Goal: Task Accomplishment & Management: Complete application form

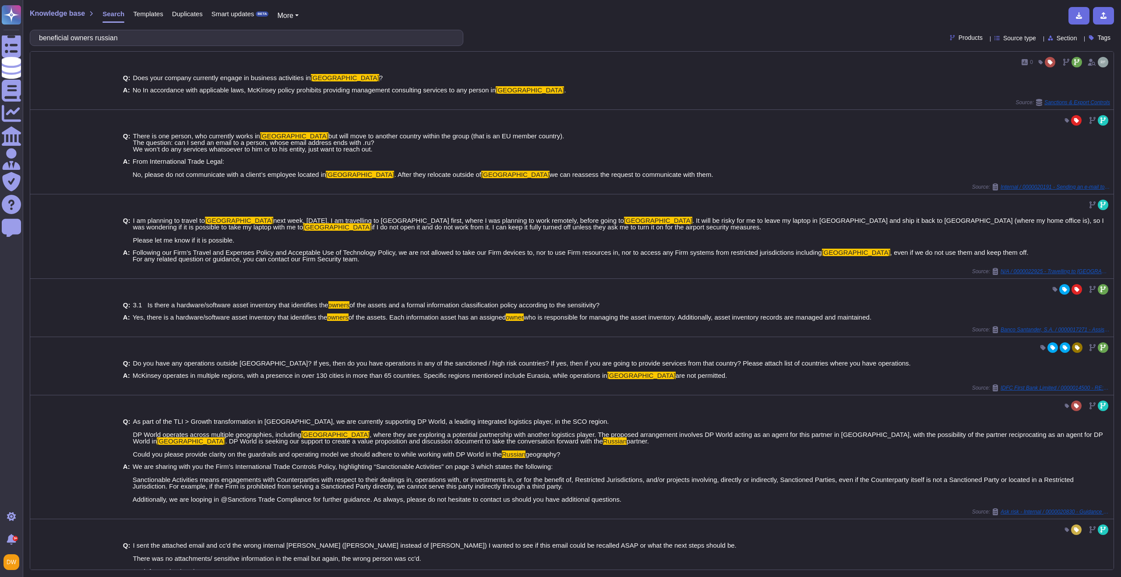
scroll to position [147, 0]
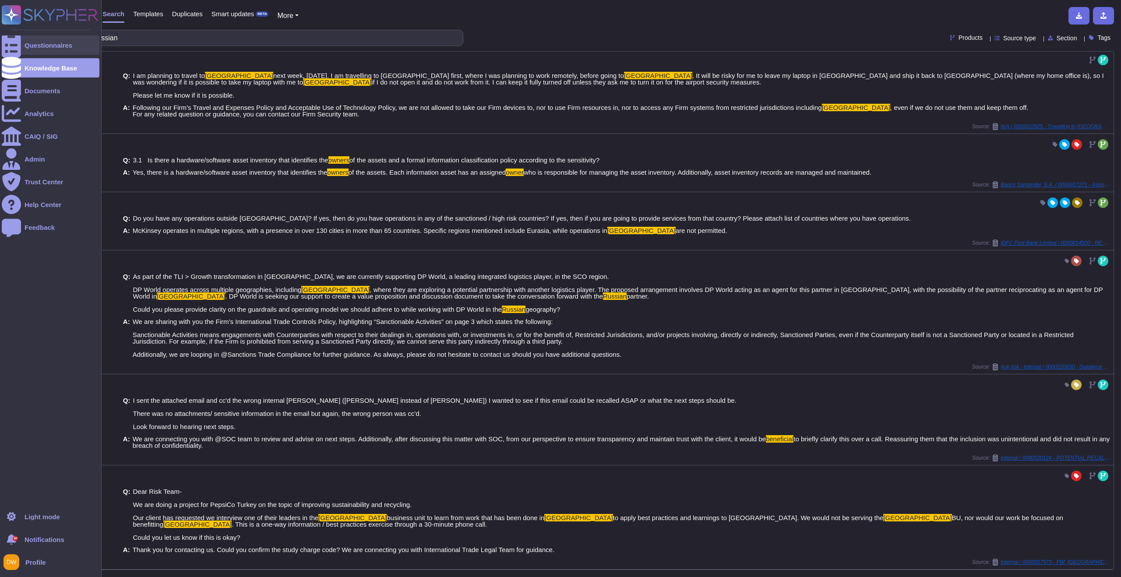
click at [23, 52] on div "Questionnaires" at bounding box center [51, 44] width 98 height 19
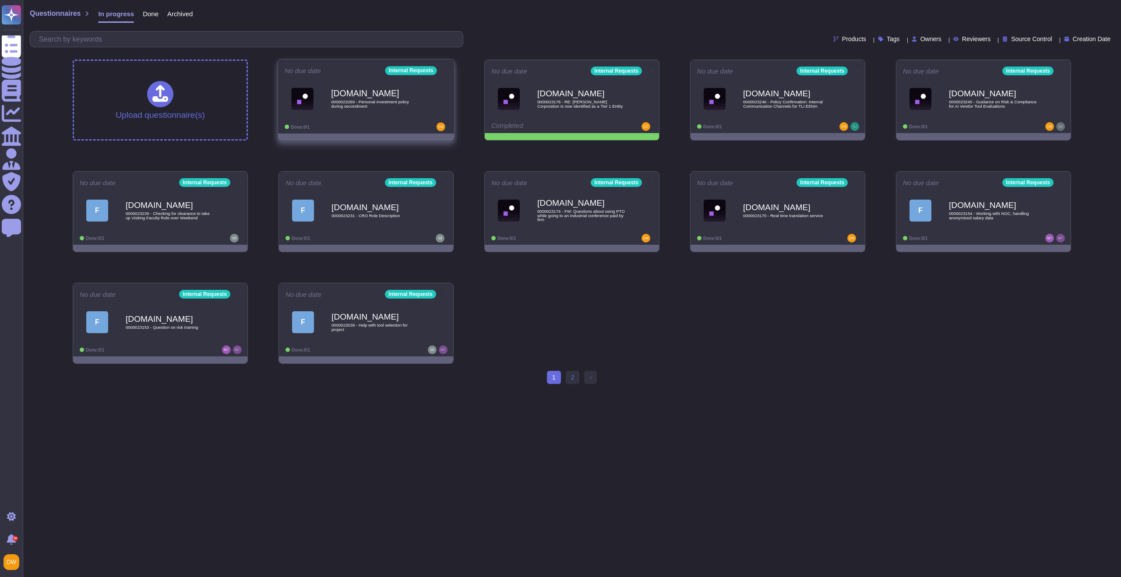
click at [377, 104] on span "0000023269 - Personal investment policy during secondment" at bounding box center [375, 104] width 88 height 8
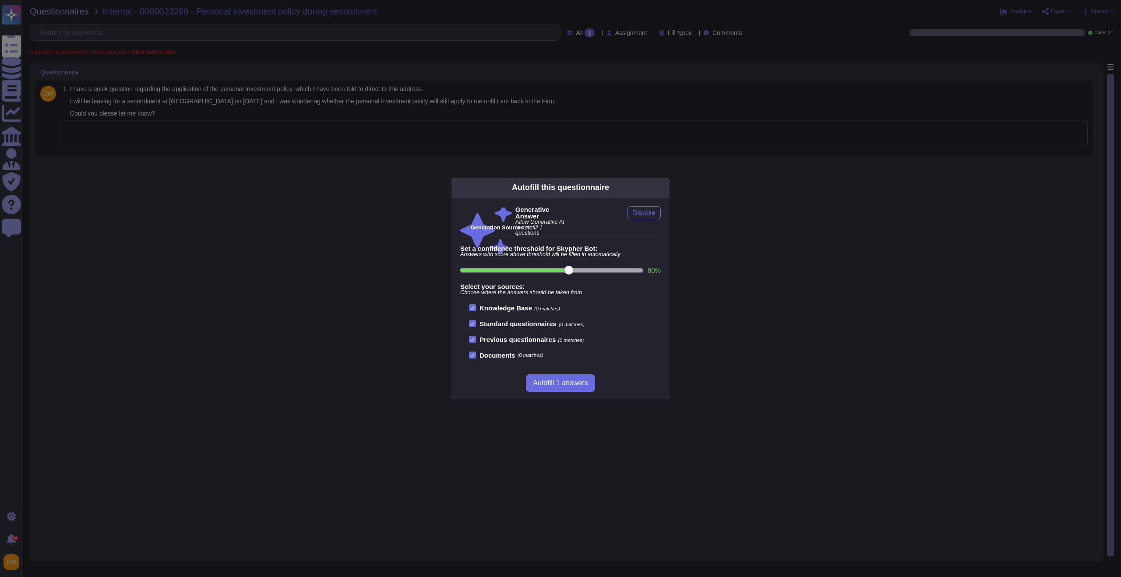
click at [303, 196] on div "Autofill this questionnaire Generative Answer Allow Generative AI to autofill 1…" at bounding box center [560, 288] width 1121 height 577
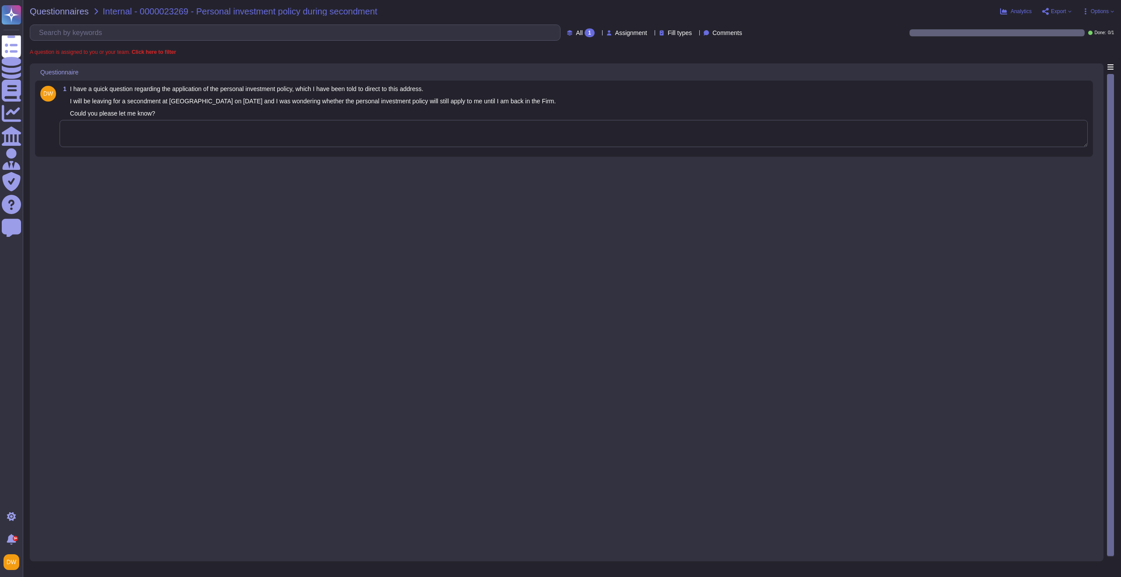
click at [306, 152] on div "1 I have a quick question regarding the application of the personal investment …" at bounding box center [564, 119] width 1058 height 76
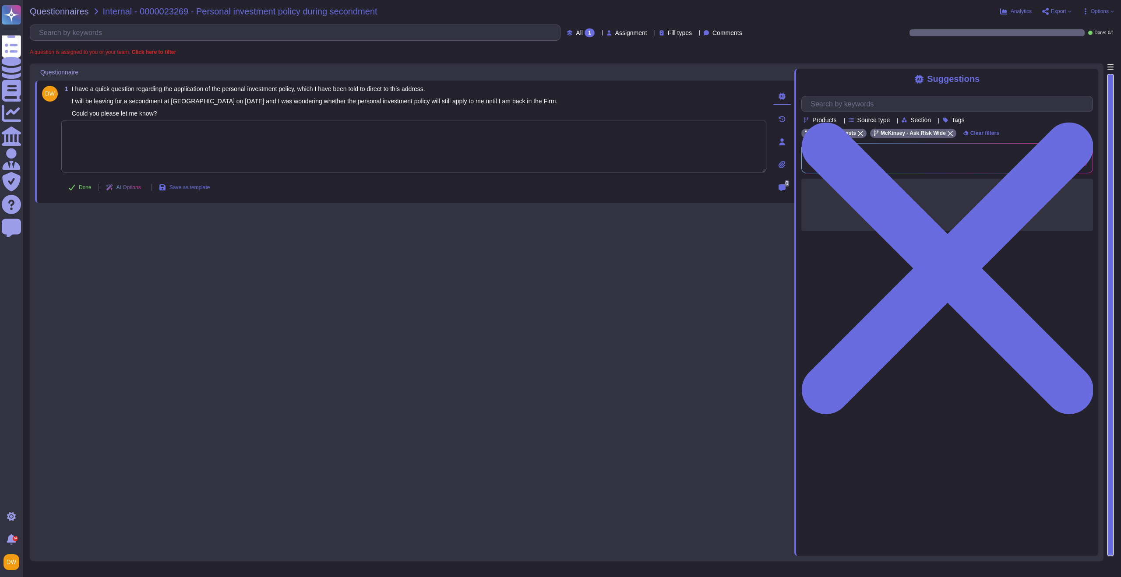
click at [309, 137] on textarea at bounding box center [413, 146] width 705 height 53
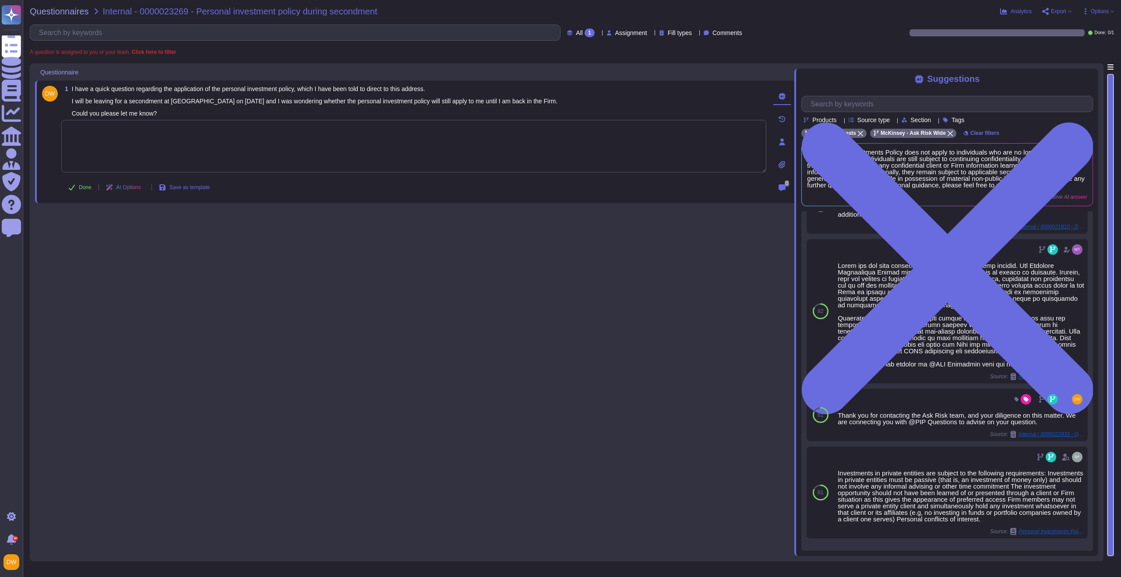
scroll to position [111, 0]
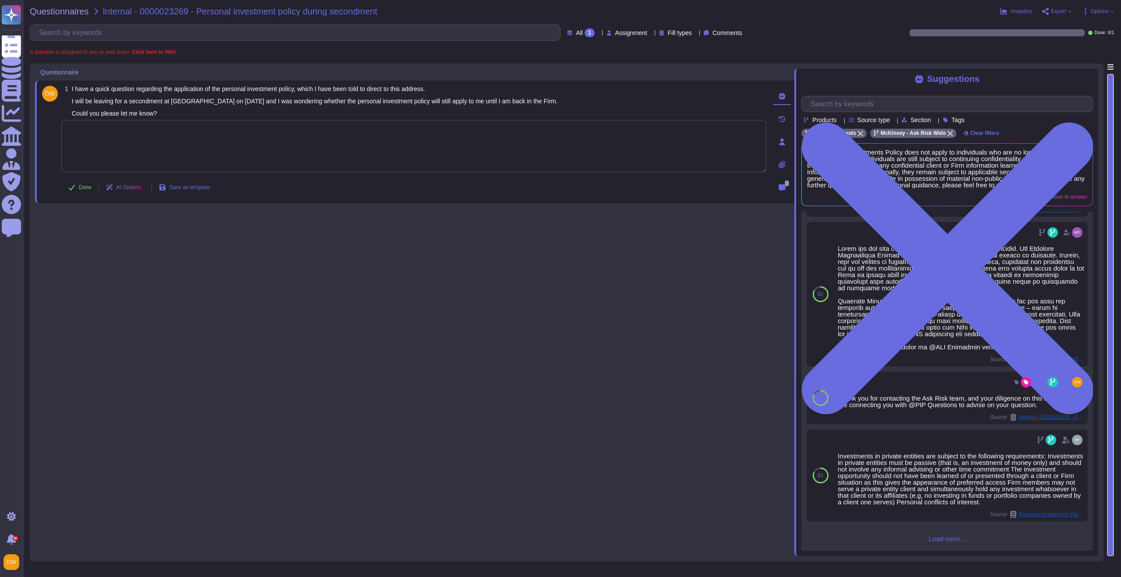
click at [956, 538] on span "Load more..." at bounding box center [947, 538] width 292 height 7
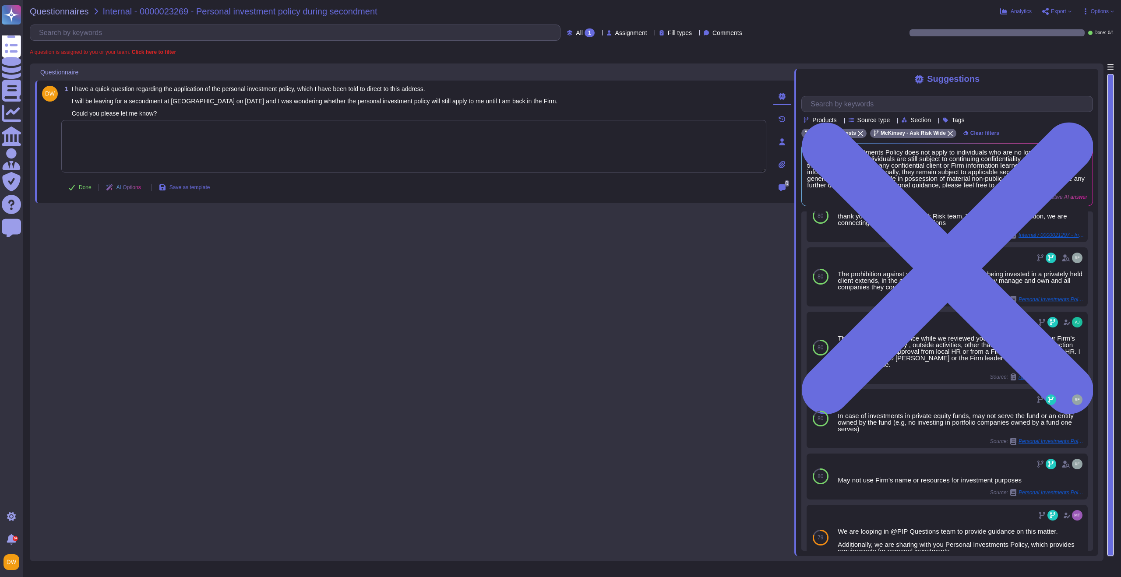
scroll to position [895, 0]
